Goal: Find specific page/section: Find specific page/section

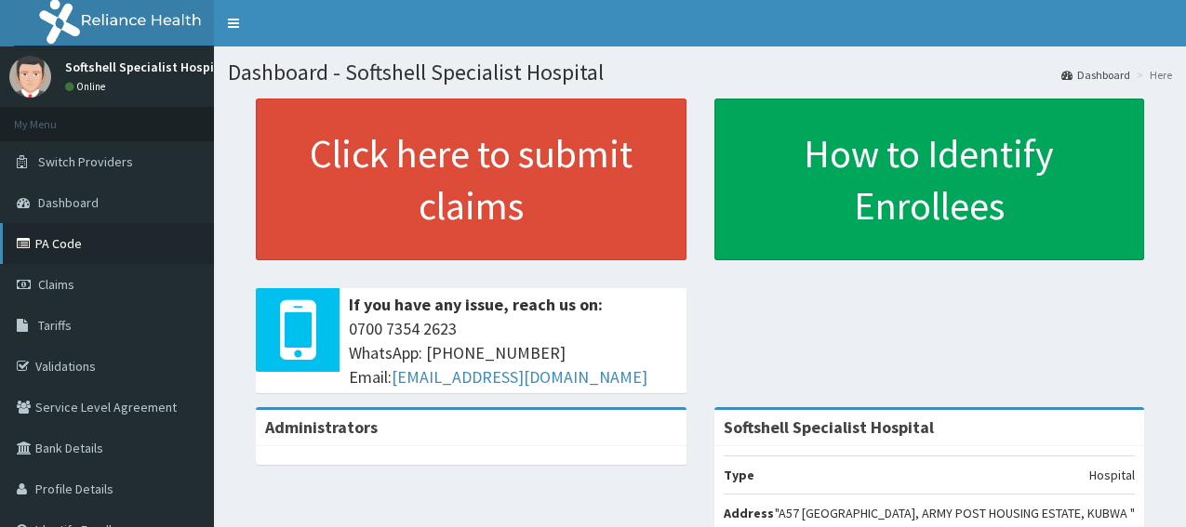
click at [49, 238] on link "PA Code" at bounding box center [107, 243] width 214 height 41
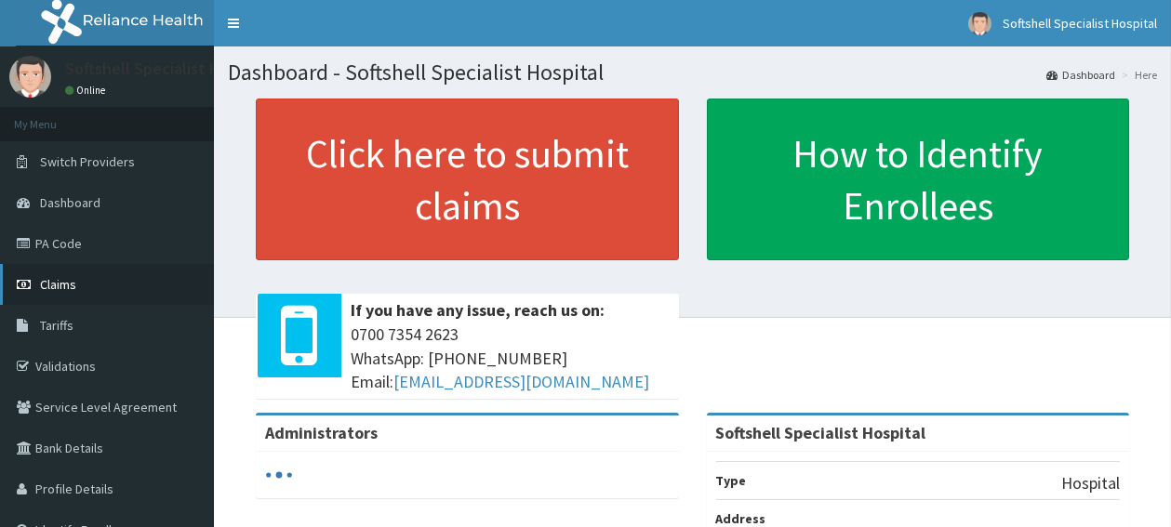
click at [53, 279] on span "Claims" at bounding box center [58, 284] width 36 height 17
